Goal: Check status: Check status

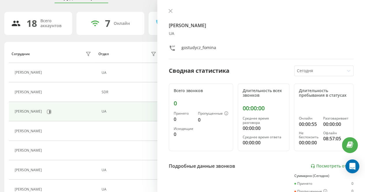
scroll to position [29, 0]
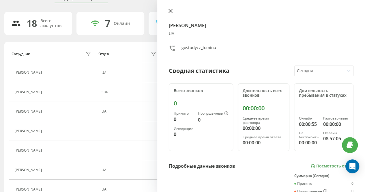
click at [171, 10] on icon at bounding box center [171, 11] width 4 height 4
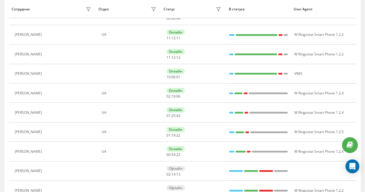
scroll to position [115, 0]
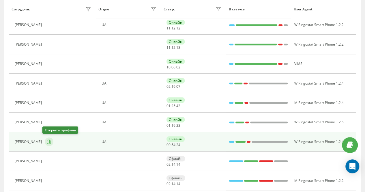
click at [48, 141] on icon at bounding box center [49, 141] width 5 height 5
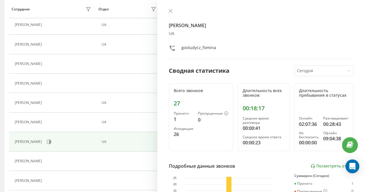
click at [170, 8] on div "[PERSON_NAME] UA gostudycz_fomina Сводная статистика [DATE] Всего звонков 27 Пр…" at bounding box center [261, 96] width 208 height 192
click at [170, 9] on icon at bounding box center [171, 11] width 4 height 4
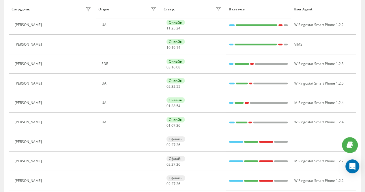
scroll to position [96, 0]
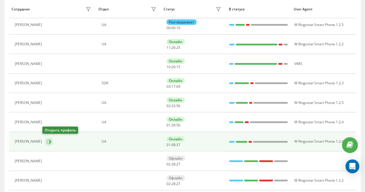
click at [49, 140] on icon at bounding box center [49, 141] width 1 height 3
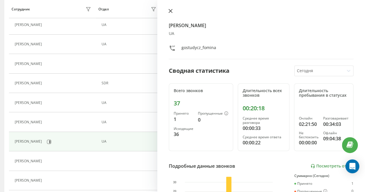
click at [172, 10] on icon at bounding box center [170, 10] width 3 height 3
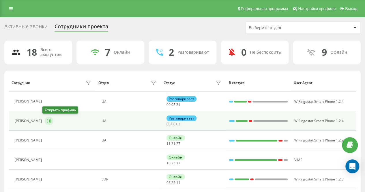
drag, startPoint x: 46, startPoint y: 119, endPoint x: 69, endPoint y: 104, distance: 28.3
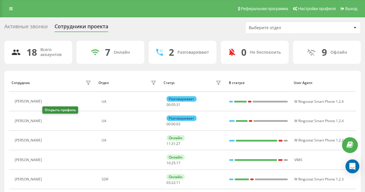
click at [46, 119] on icon at bounding box center [48, 121] width 5 height 5
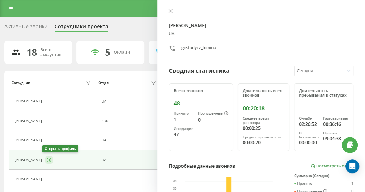
click at [47, 159] on icon at bounding box center [49, 160] width 5 height 5
click at [171, 10] on icon at bounding box center [171, 11] width 4 height 4
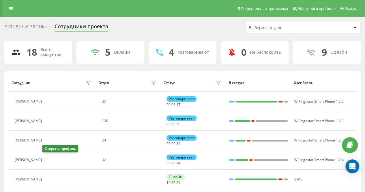
click at [46, 159] on icon at bounding box center [48, 160] width 5 height 5
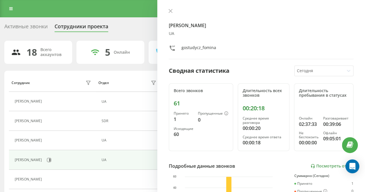
click at [170, 10] on icon at bounding box center [171, 11] width 4 height 4
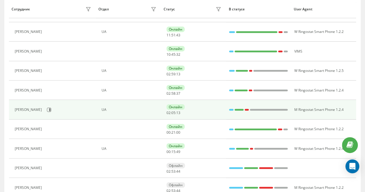
scroll to position [115, 0]
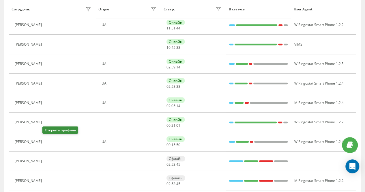
click at [49, 139] on icon at bounding box center [48, 141] width 5 height 5
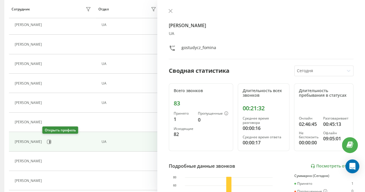
scroll to position [96, 0]
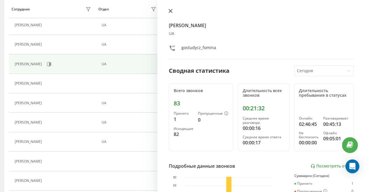
click at [170, 10] on icon at bounding box center [170, 10] width 3 height 3
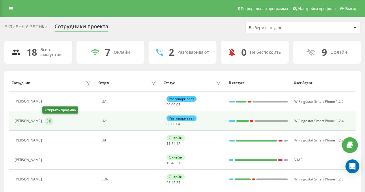
click at [47, 121] on icon at bounding box center [49, 121] width 5 height 5
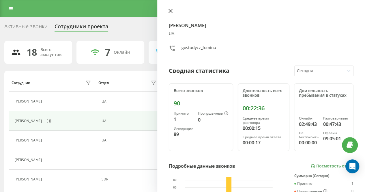
click at [169, 10] on icon at bounding box center [171, 11] width 4 height 4
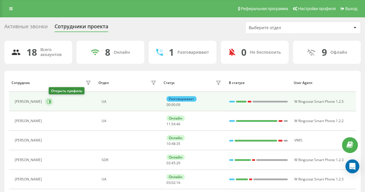
click at [51, 101] on icon at bounding box center [49, 101] width 5 height 5
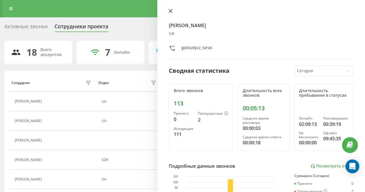
click at [171, 10] on icon at bounding box center [171, 11] width 4 height 4
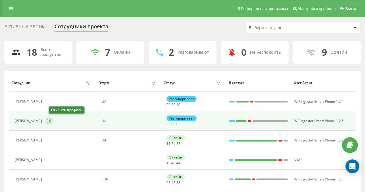
click at [51, 120] on icon at bounding box center [49, 121] width 1 height 3
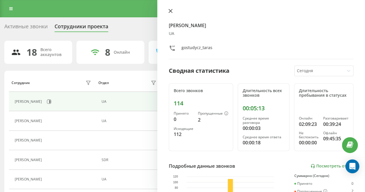
click at [169, 12] on icon at bounding box center [171, 11] width 4 height 4
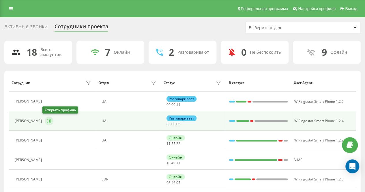
click at [49, 121] on icon at bounding box center [49, 121] width 1 height 3
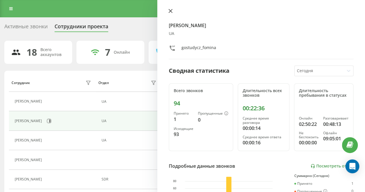
click at [168, 10] on button at bounding box center [171, 11] width 8 height 5
